Goal: Transaction & Acquisition: Purchase product/service

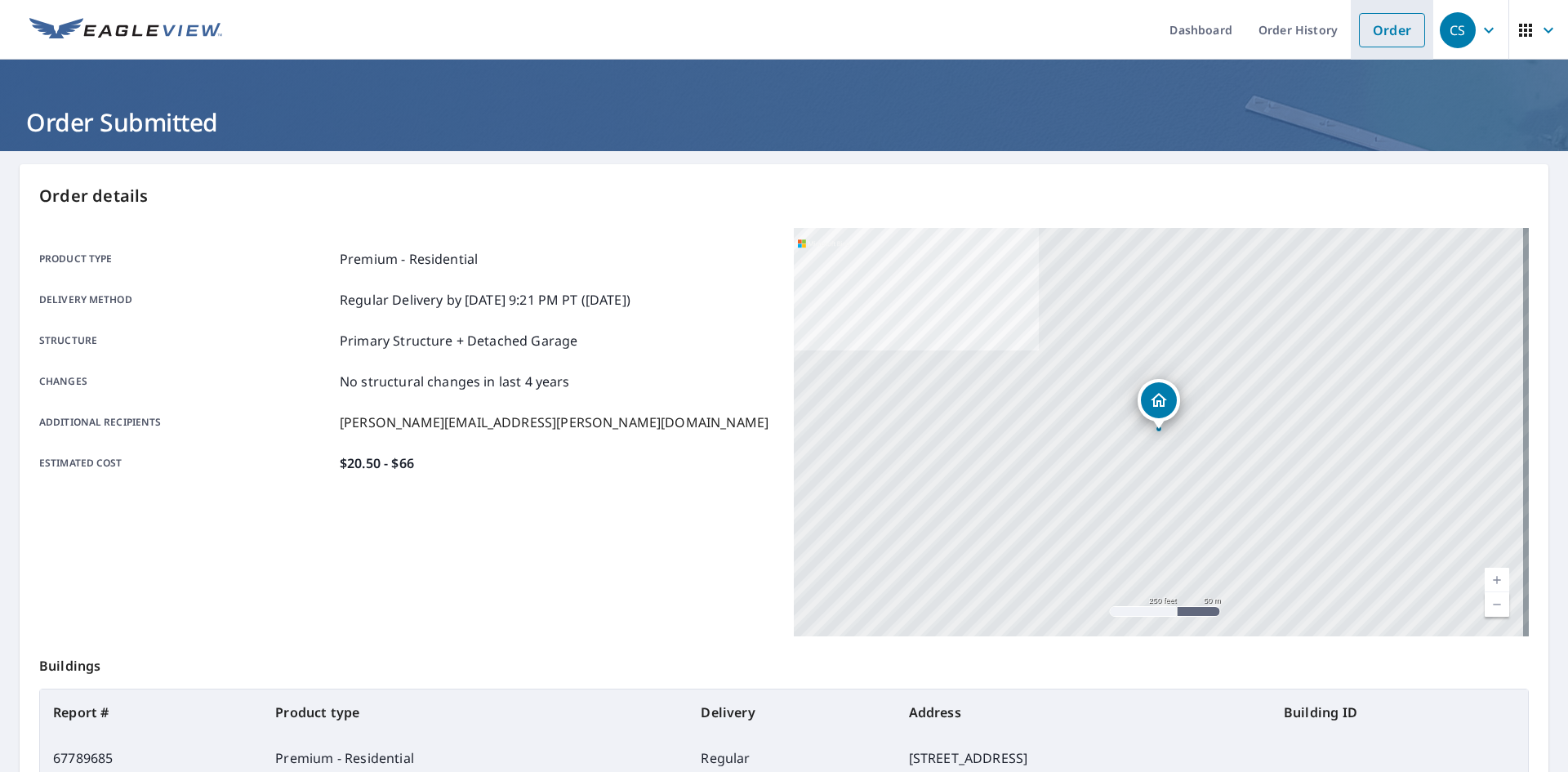
click at [1359, 25] on link "Order" at bounding box center [1392, 30] width 66 height 34
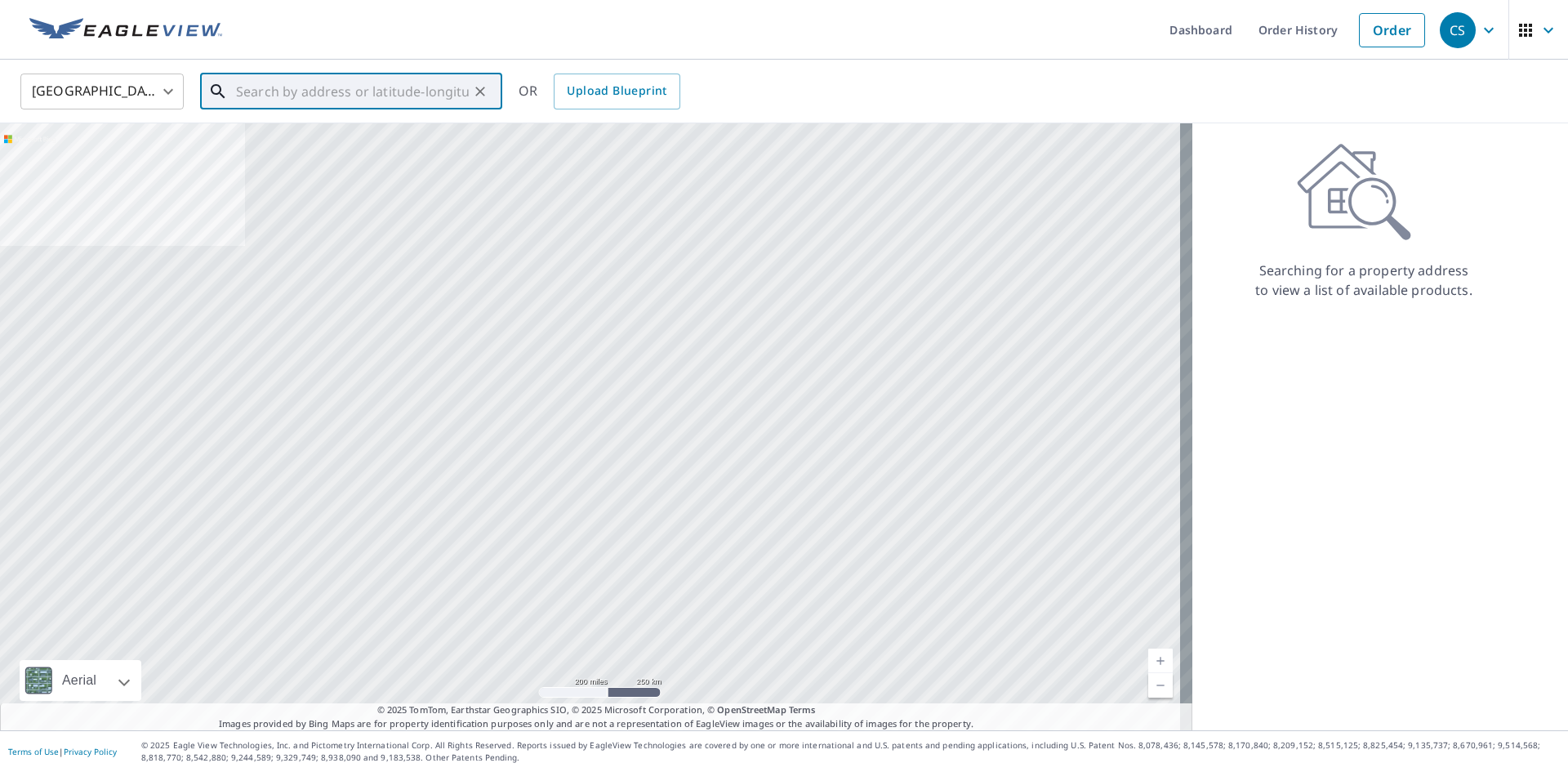
click at [295, 100] on input "text" at bounding box center [352, 91] width 233 height 46
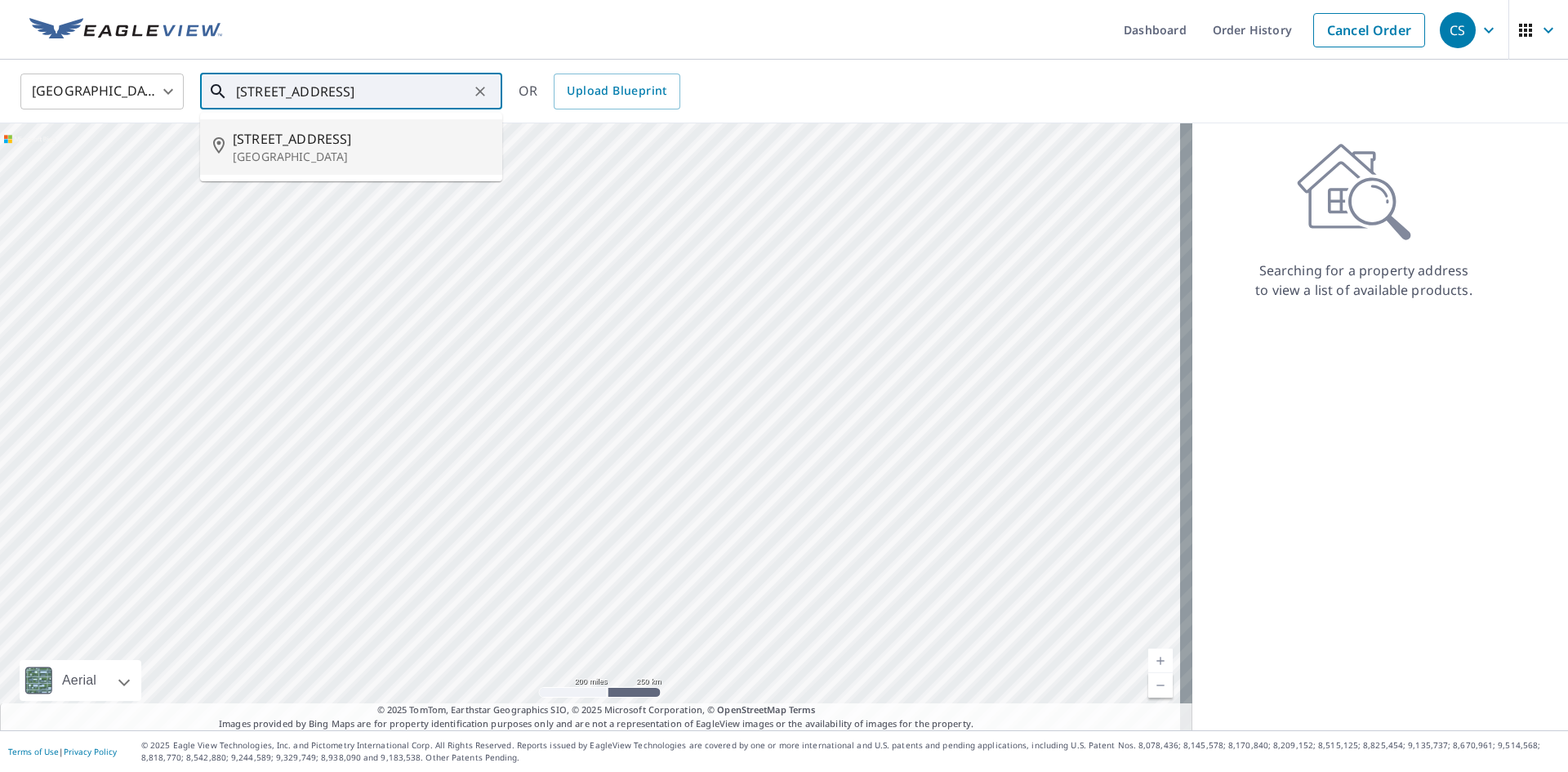
click at [314, 140] on span "[STREET_ADDRESS]" at bounding box center [361, 139] width 257 height 20
type input "[STREET_ADDRESS]"
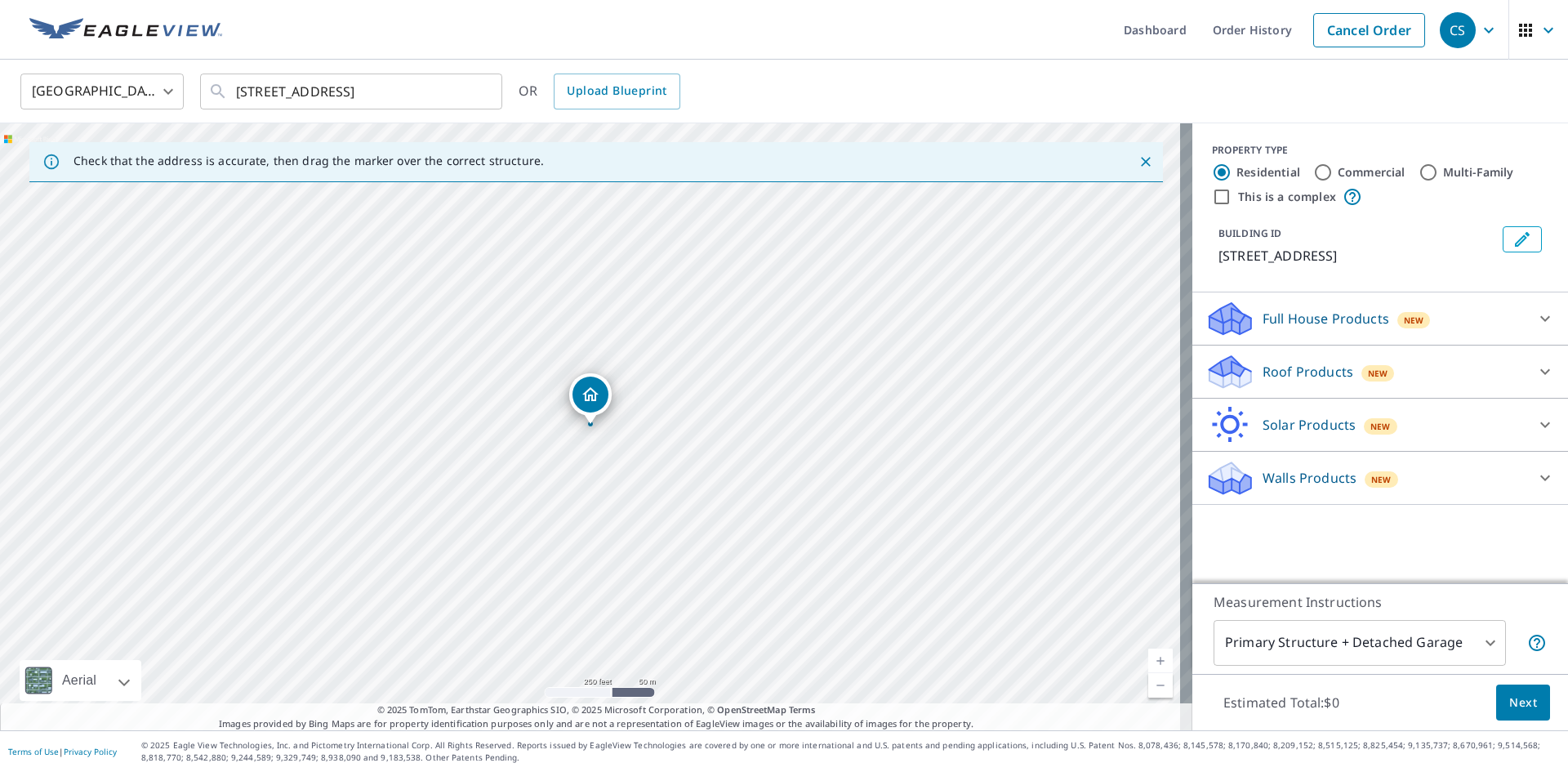
drag, startPoint x: 1311, startPoint y: 380, endPoint x: 1303, endPoint y: 387, distance: 10.6
click at [1314, 379] on p "Roof Products" at bounding box center [1308, 372] width 91 height 20
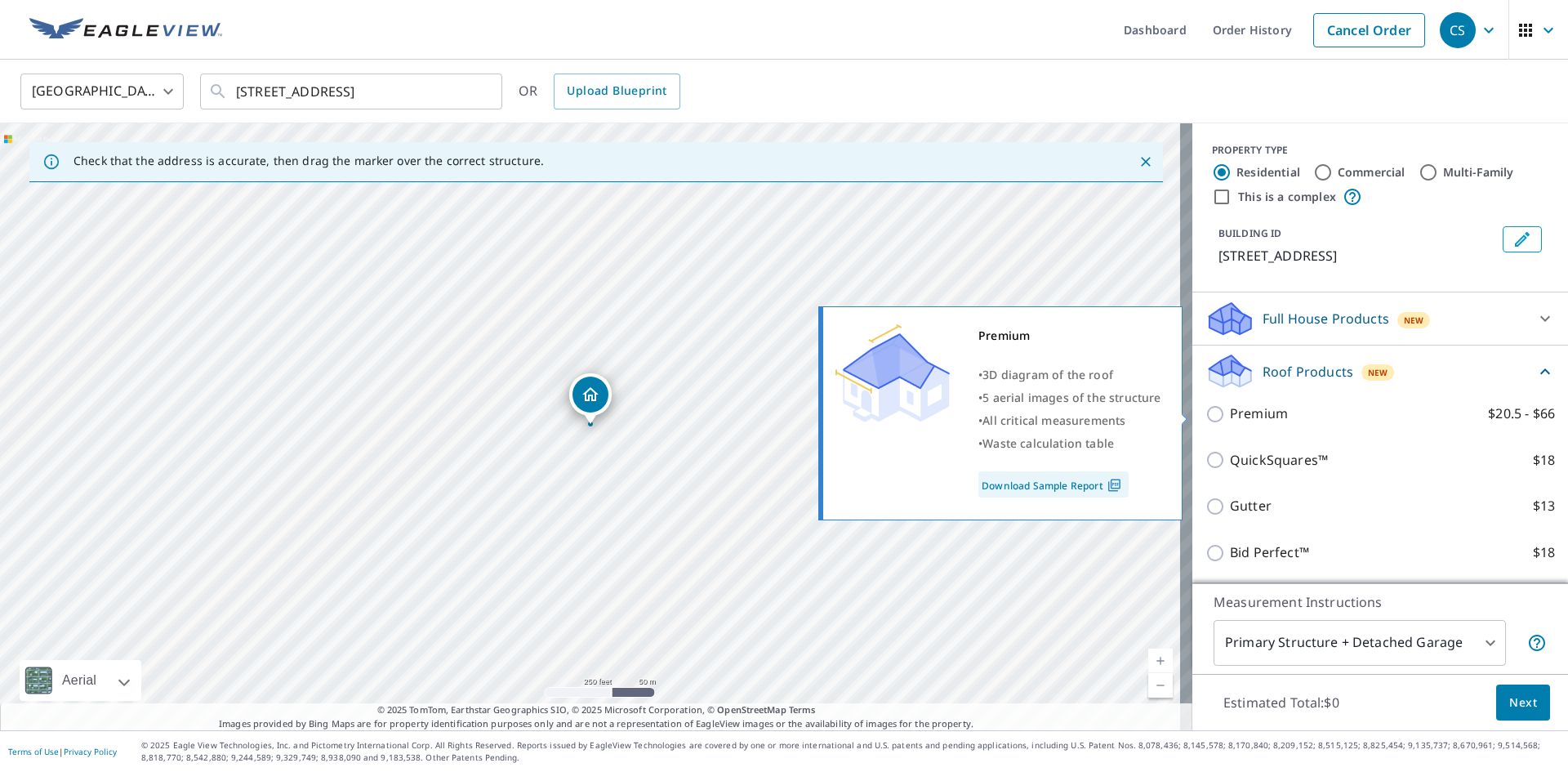
click at [1206, 410] on input "Premium $20.5 - $66" at bounding box center [1218, 415] width 25 height 20
checkbox input "true"
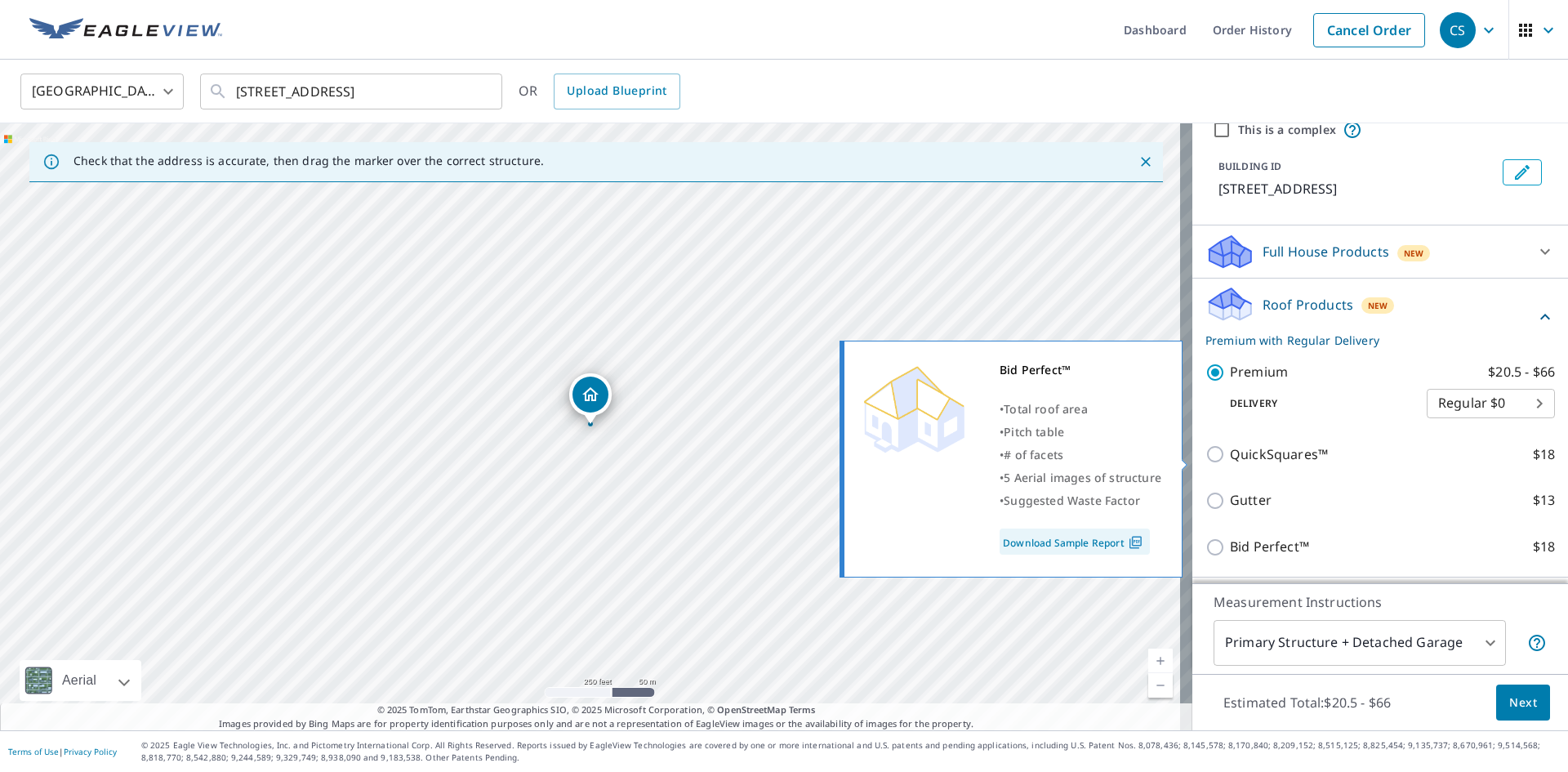
scroll to position [167, 0]
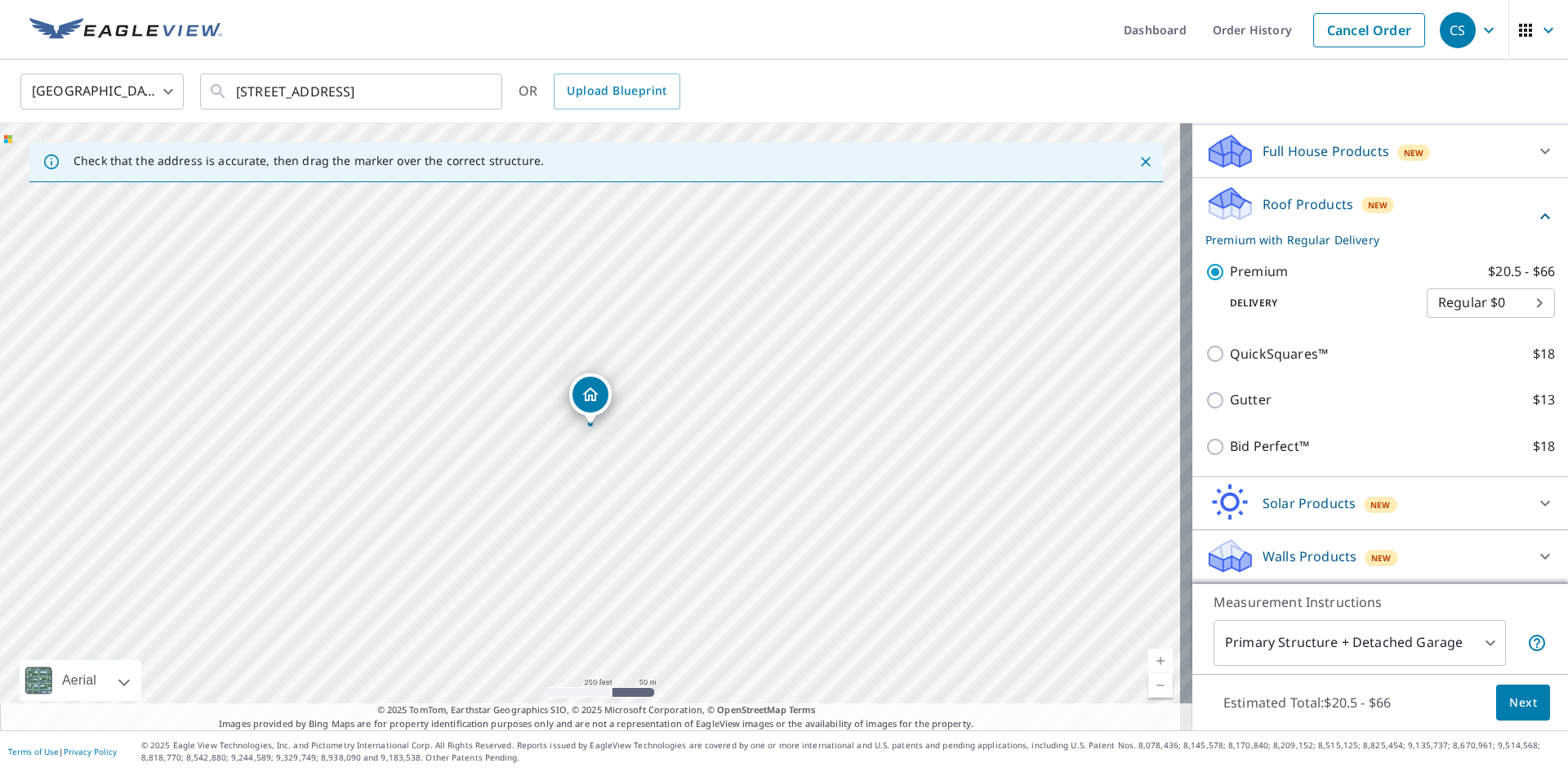
click at [1518, 693] on span "Next" at bounding box center [1523, 702] width 28 height 21
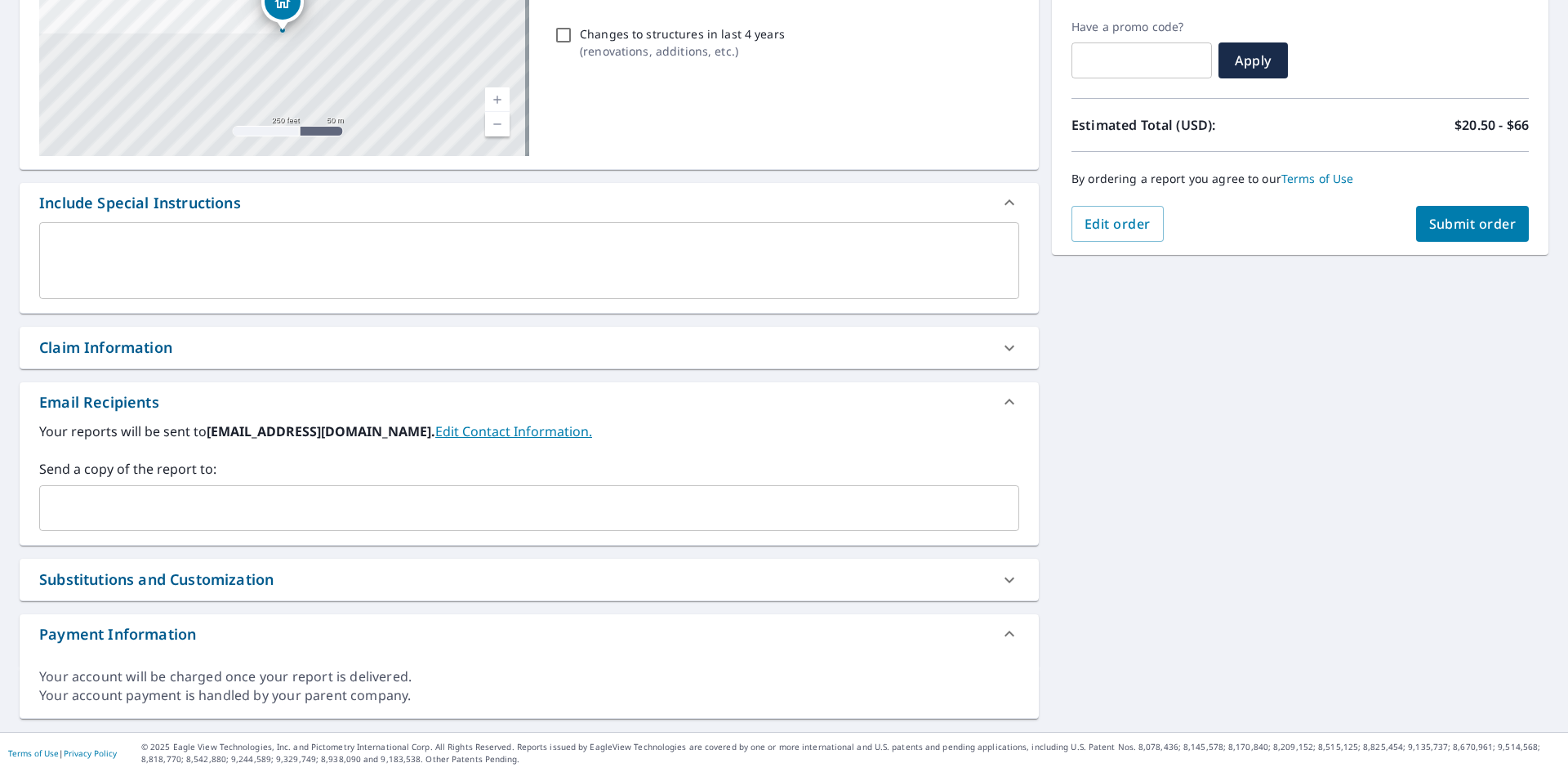
scroll to position [268, 0]
click at [162, 500] on input "text" at bounding box center [516, 506] width 941 height 31
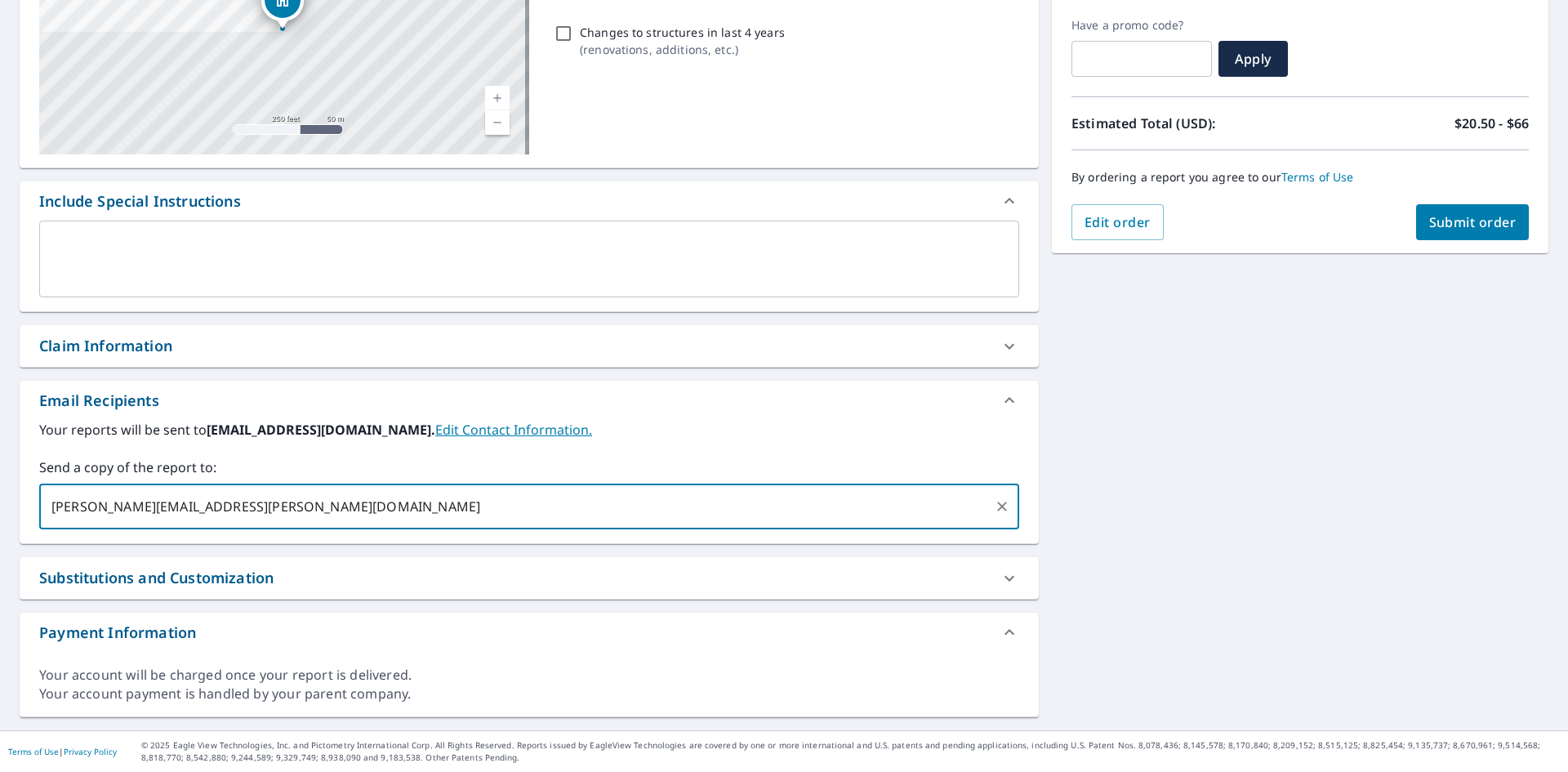
type input "[PERSON_NAME][EMAIL_ADDRESS][PERSON_NAME][DOMAIN_NAME]"
click at [1438, 236] on button "Submit order" at bounding box center [1472, 222] width 113 height 36
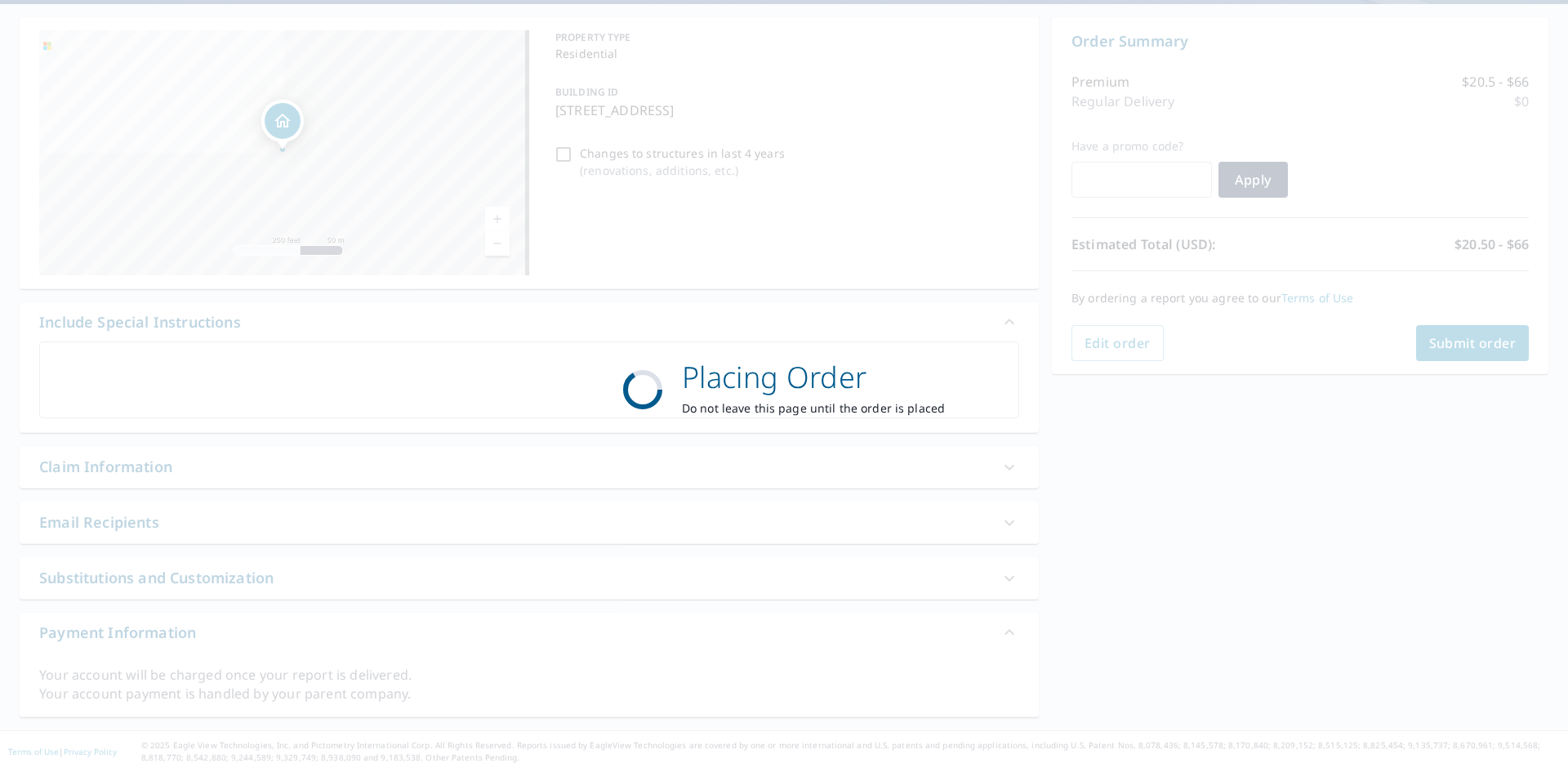
scroll to position [147, 0]
